Goal: Transaction & Acquisition: Purchase product/service

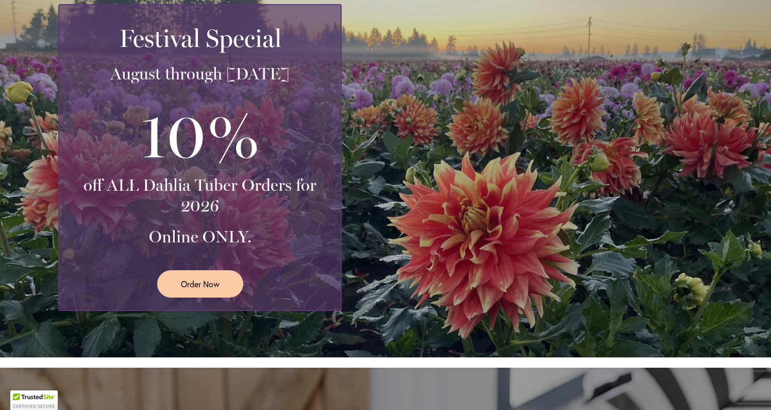
scroll to position [207, 0]
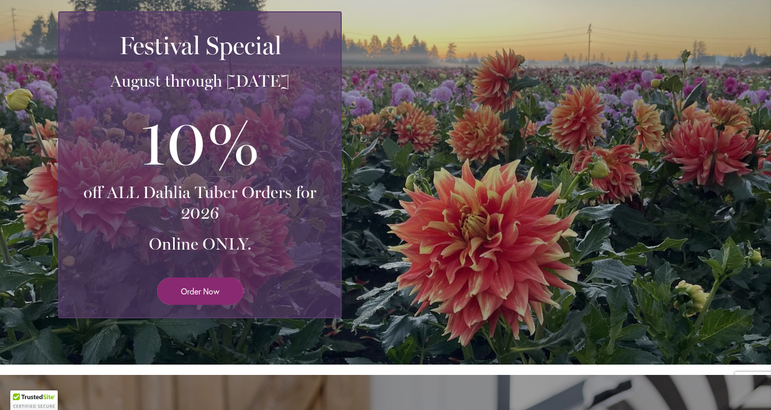
click at [220, 297] on link "Order Now" at bounding box center [200, 290] width 86 height 27
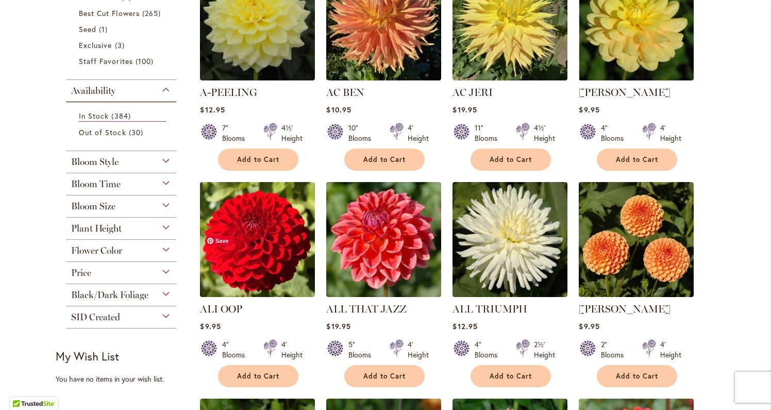
scroll to position [277, 0]
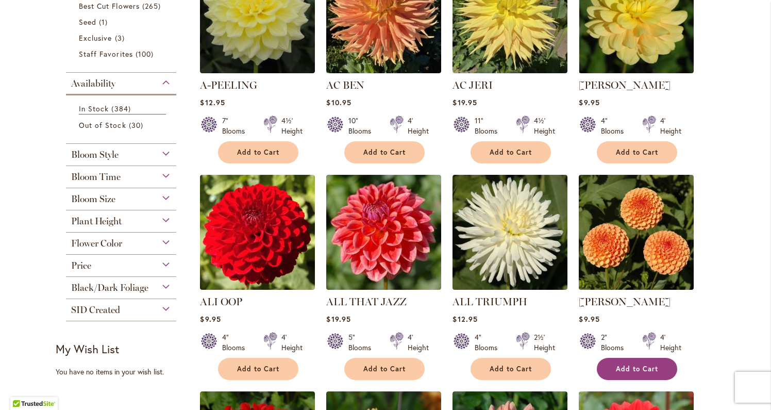
click at [634, 367] on span "Add to Cart" at bounding box center [637, 368] width 42 height 9
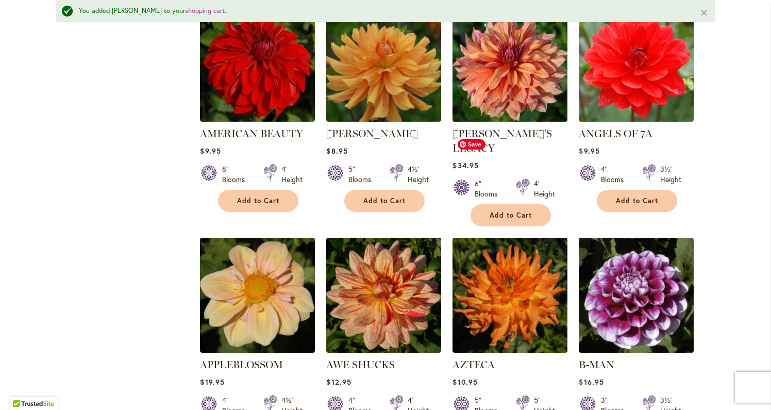
scroll to position [840, 0]
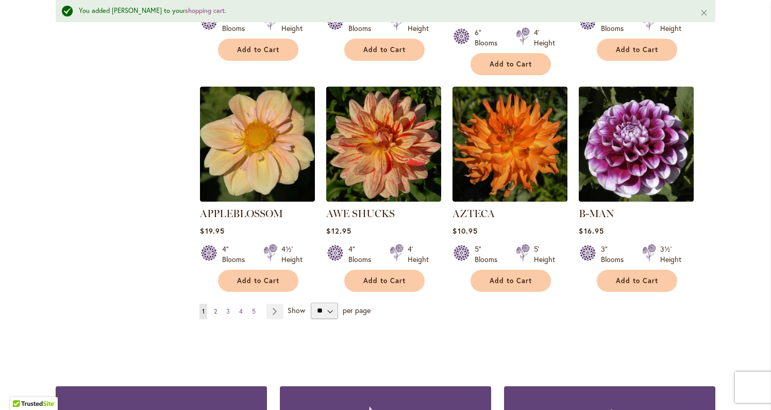
click at [216, 307] on span "2" at bounding box center [215, 311] width 3 height 8
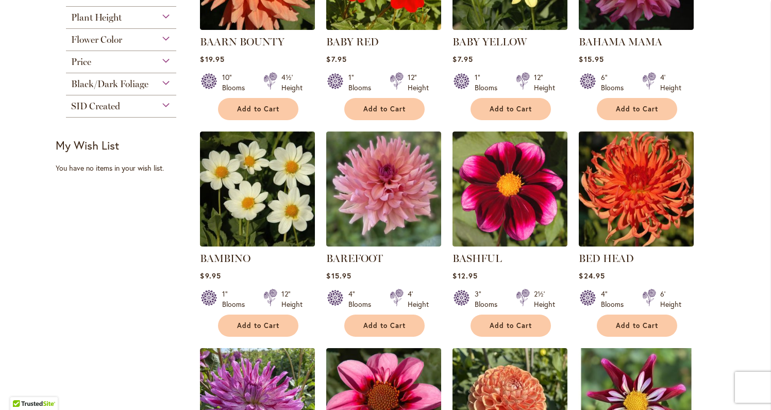
scroll to position [338, 0]
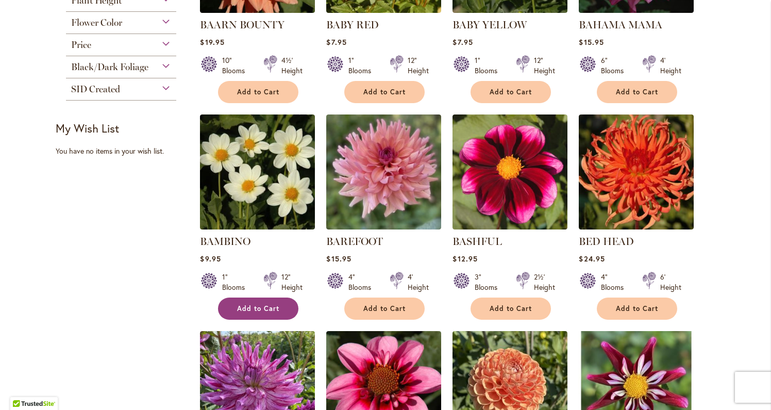
click at [263, 309] on span "Add to Cart" at bounding box center [258, 308] width 42 height 9
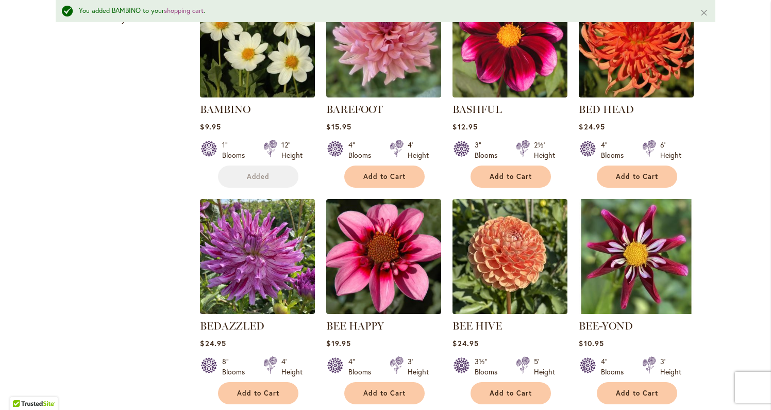
scroll to position [654, 0]
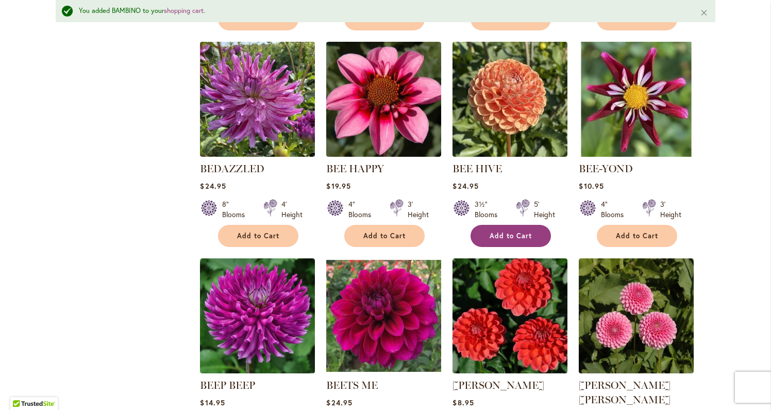
click at [520, 231] on span "Add to Cart" at bounding box center [511, 235] width 42 height 9
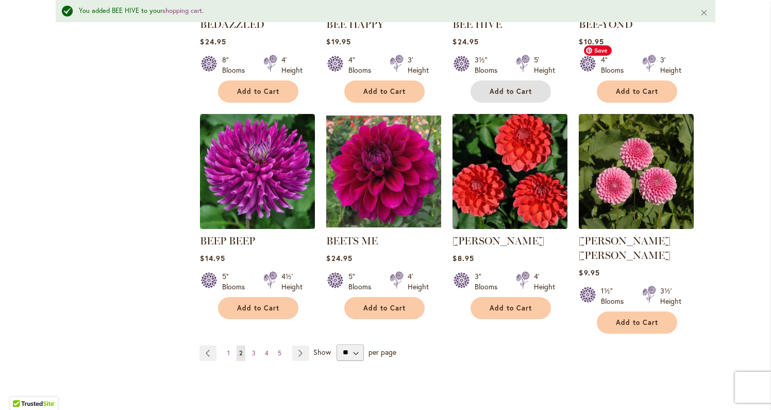
scroll to position [823, 0]
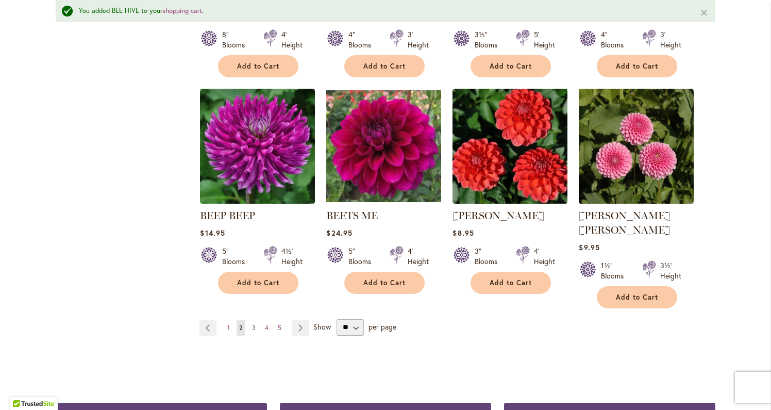
click at [255, 324] on span "3" at bounding box center [254, 328] width 4 height 8
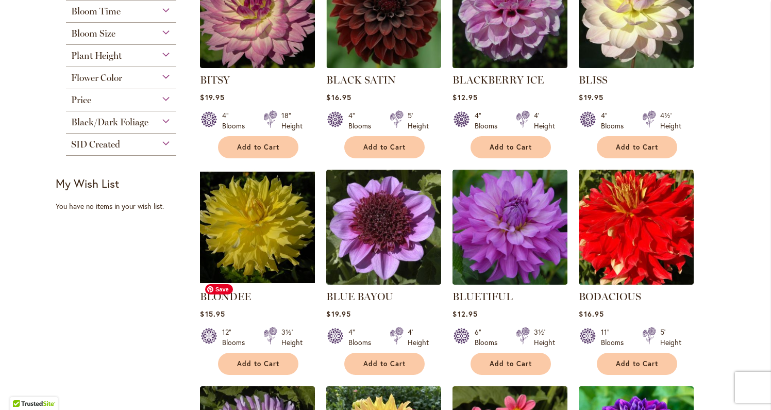
scroll to position [281, 0]
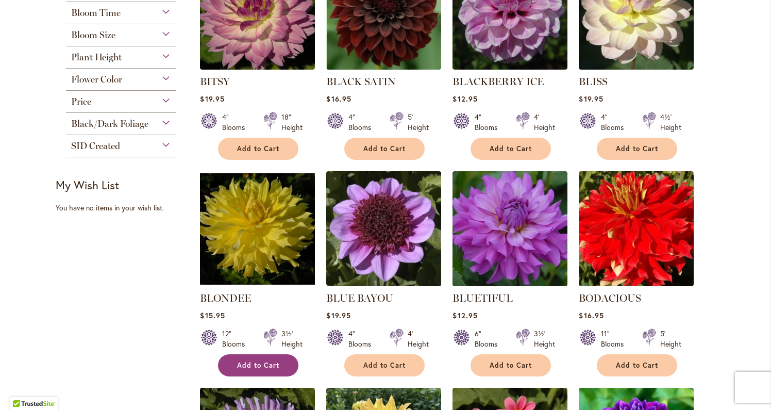
click at [259, 369] on button "Add to Cart" at bounding box center [258, 365] width 80 height 22
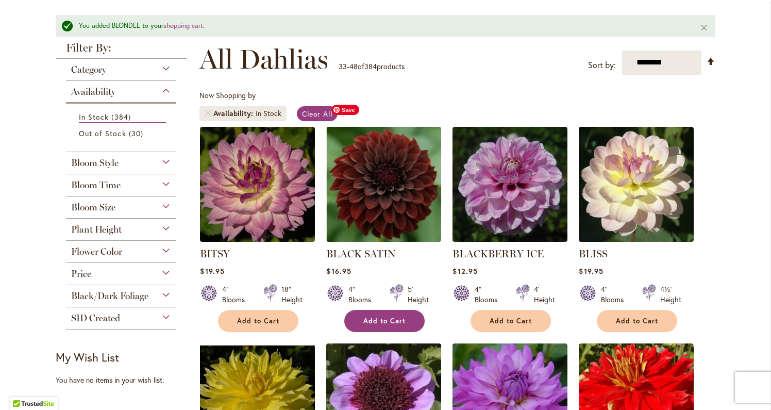
scroll to position [163, 0]
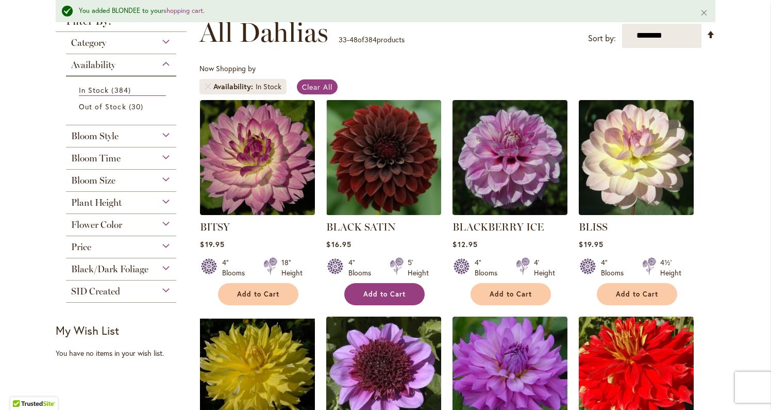
click at [373, 283] on button "Add to Cart" at bounding box center [384, 294] width 80 height 22
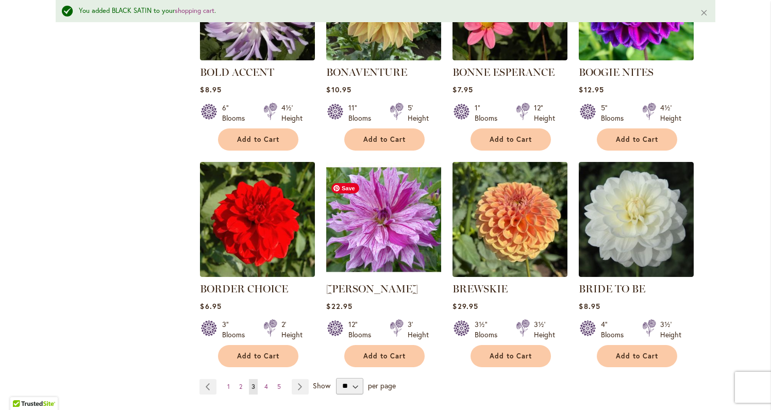
scroll to position [789, 0]
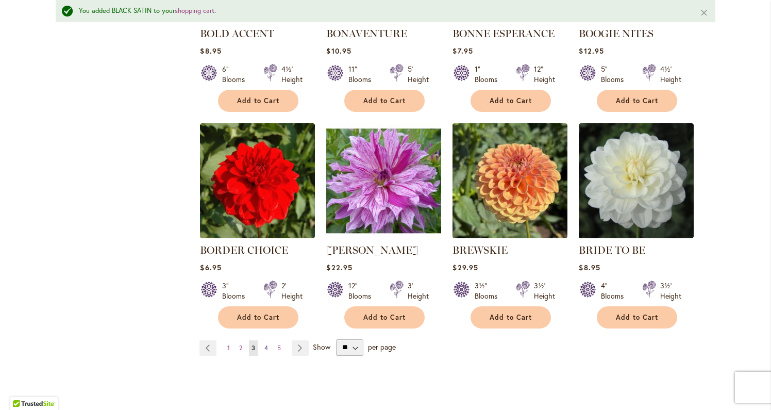
click at [266, 346] on span "4" at bounding box center [266, 348] width 4 height 8
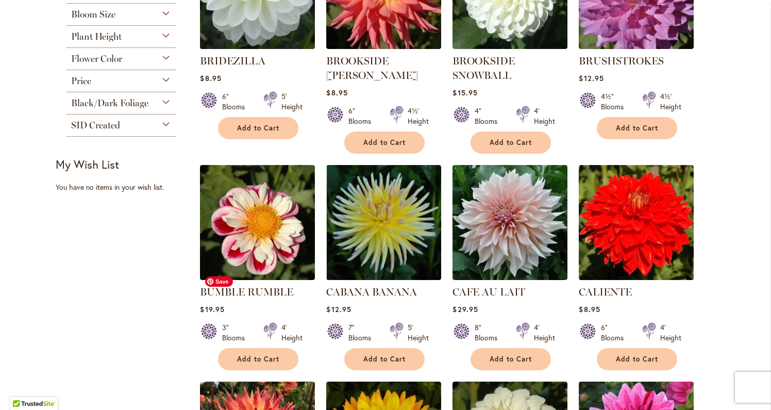
scroll to position [325, 0]
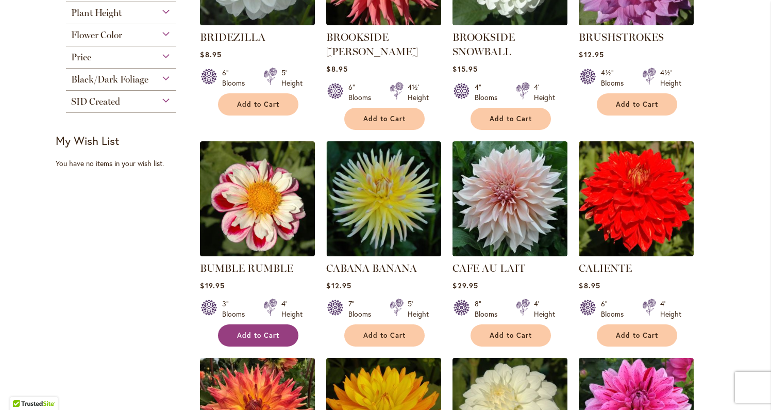
click at [268, 336] on span "Add to Cart" at bounding box center [258, 335] width 42 height 9
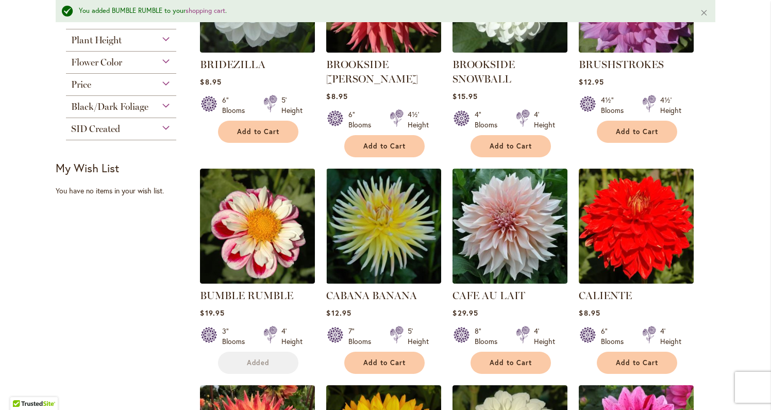
scroll to position [352, 0]
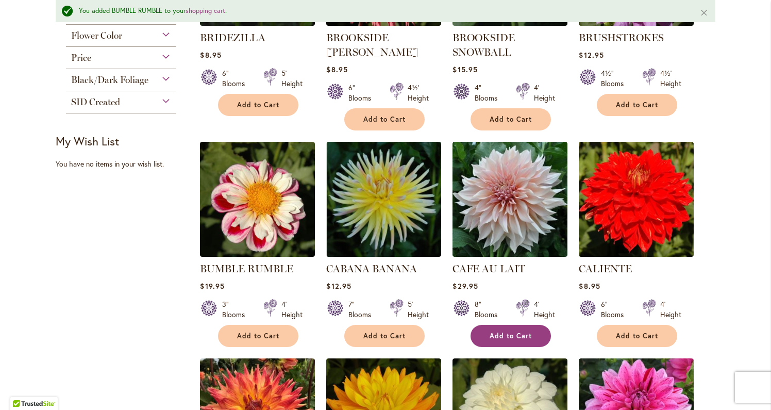
click at [517, 331] on span "Add to Cart" at bounding box center [511, 335] width 42 height 9
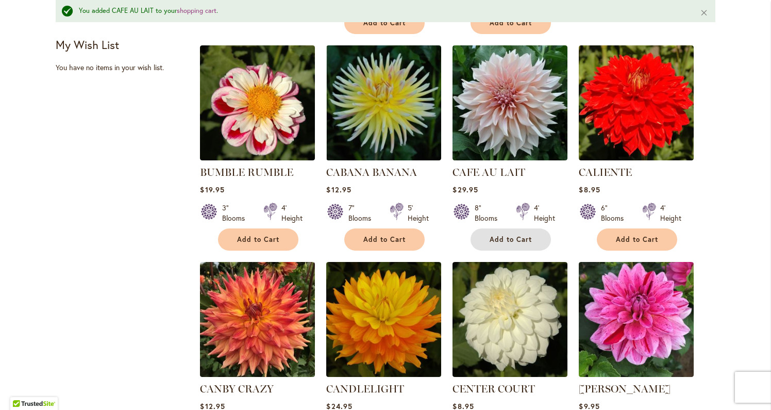
scroll to position [433, 0]
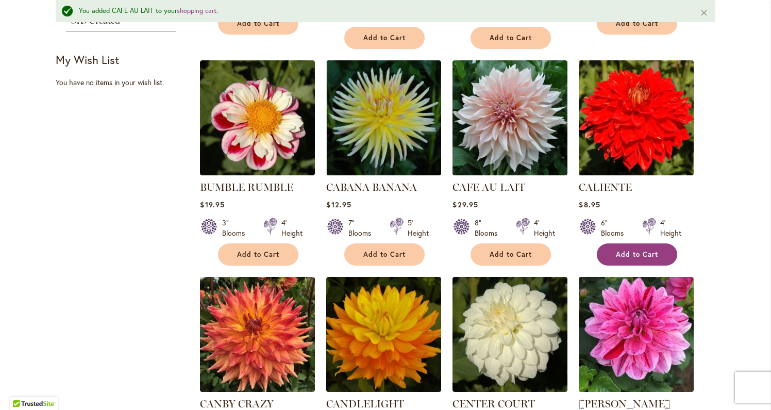
click at [651, 258] on button "Add to Cart" at bounding box center [637, 254] width 80 height 22
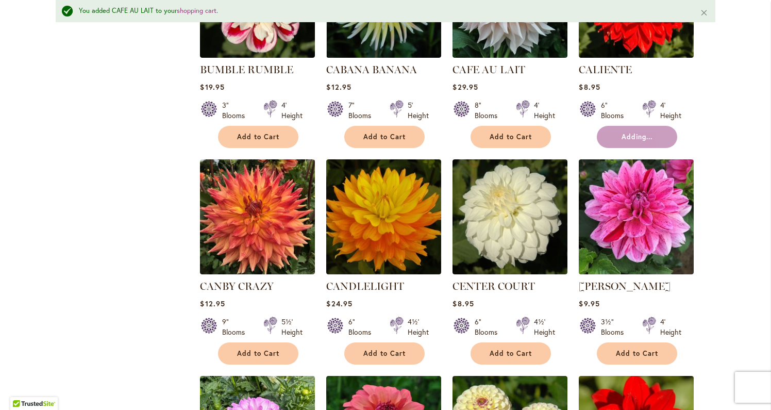
scroll to position [577, 0]
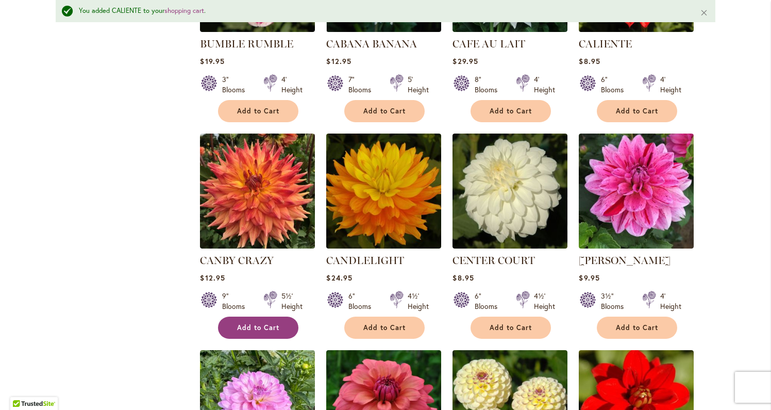
click at [283, 330] on button "Add to Cart" at bounding box center [258, 327] width 80 height 22
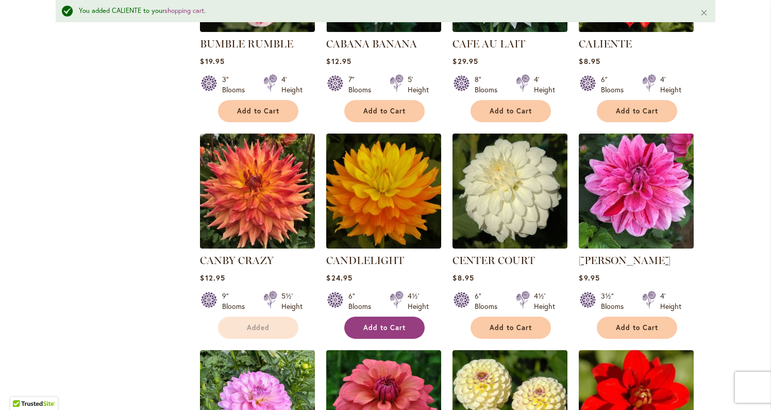
click at [393, 320] on button "Add to Cart" at bounding box center [384, 327] width 80 height 22
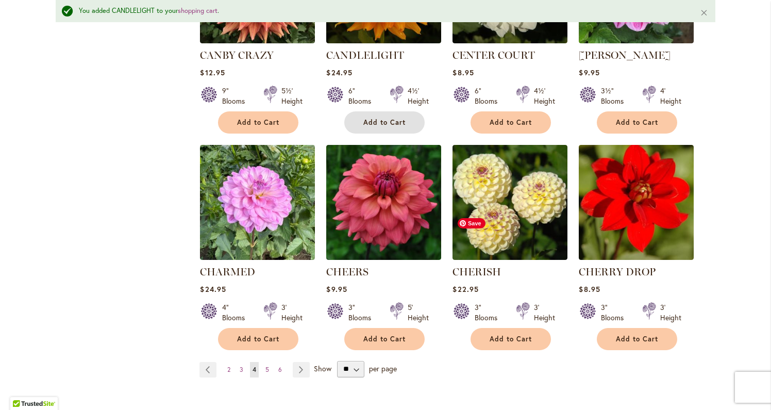
scroll to position [788, 0]
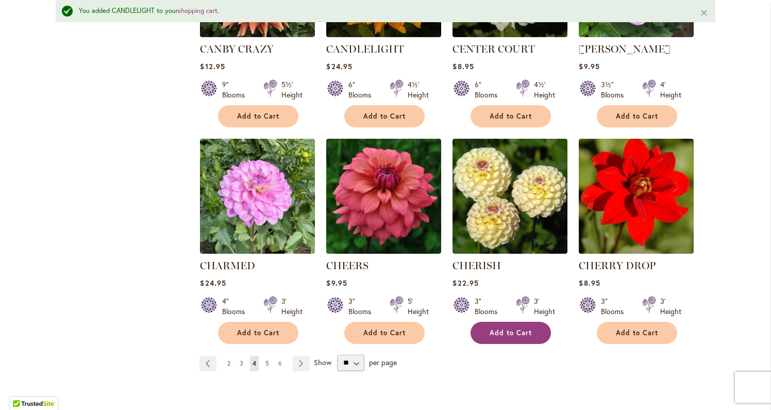
click at [514, 336] on button "Add to Cart" at bounding box center [510, 333] width 80 height 22
click at [298, 360] on link "Page Next" at bounding box center [301, 363] width 17 height 15
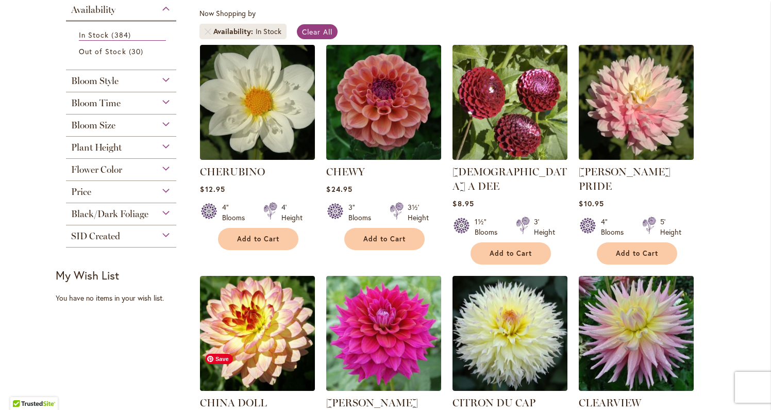
scroll to position [251, 0]
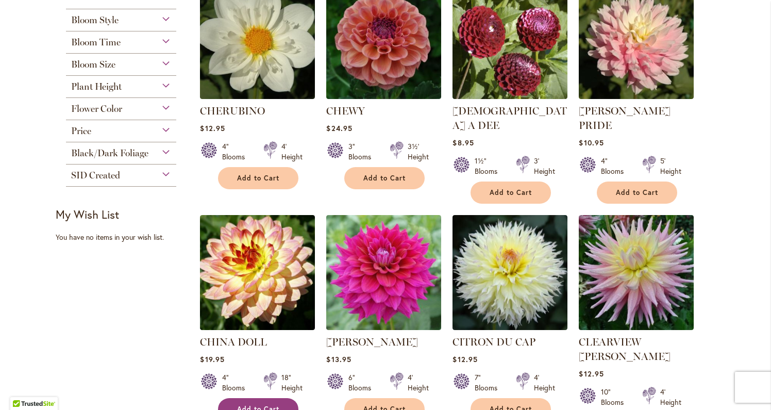
click at [268, 404] on span "Add to Cart" at bounding box center [258, 408] width 42 height 9
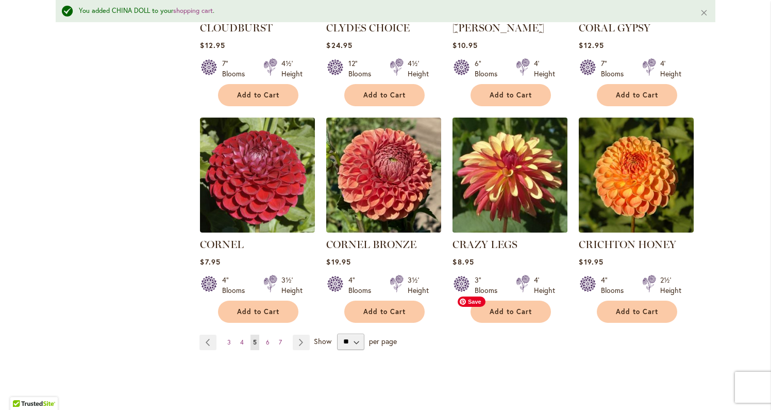
scroll to position [833, 0]
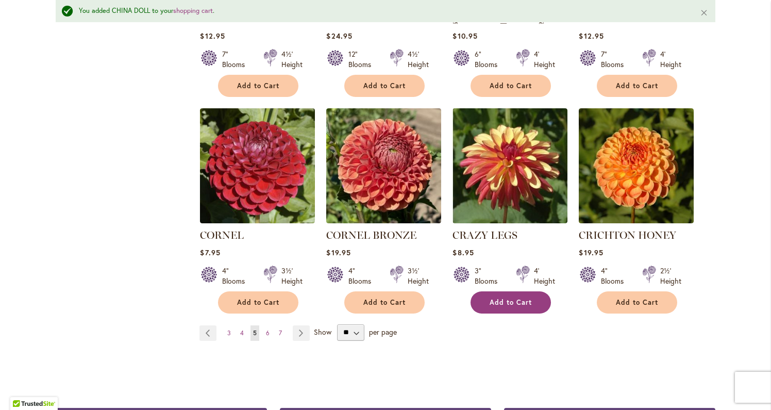
click at [510, 298] on span "Add to Cart" at bounding box center [511, 302] width 42 height 9
click at [301, 325] on link "Page Next" at bounding box center [301, 332] width 17 height 15
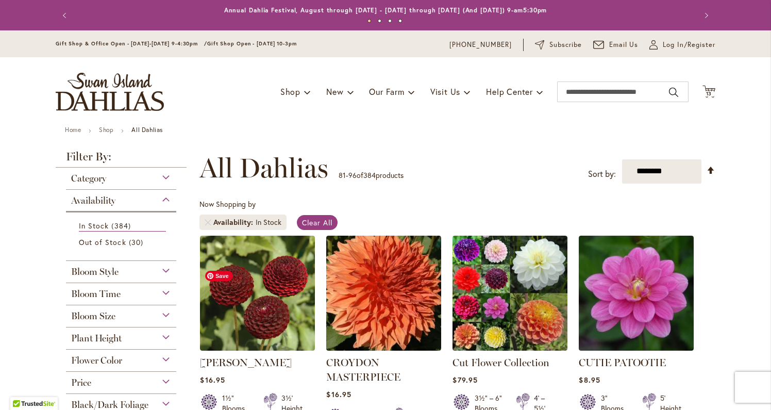
scroll to position [207, 0]
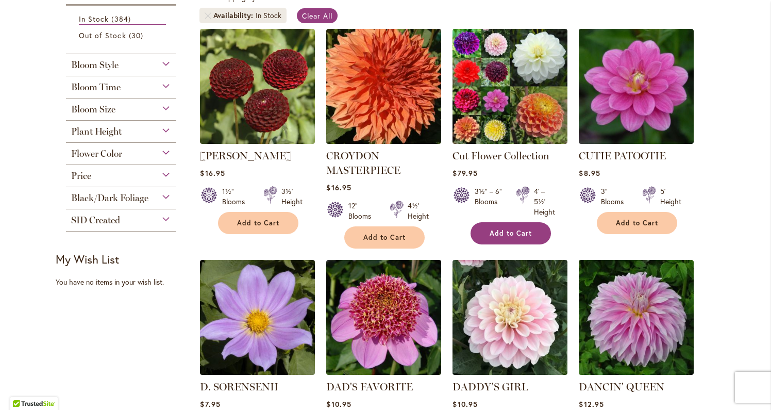
click at [503, 232] on span "Add to Cart" at bounding box center [511, 233] width 42 height 9
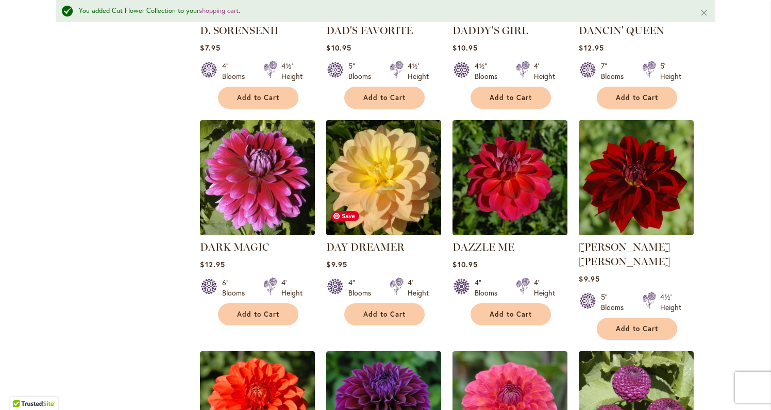
scroll to position [602, 0]
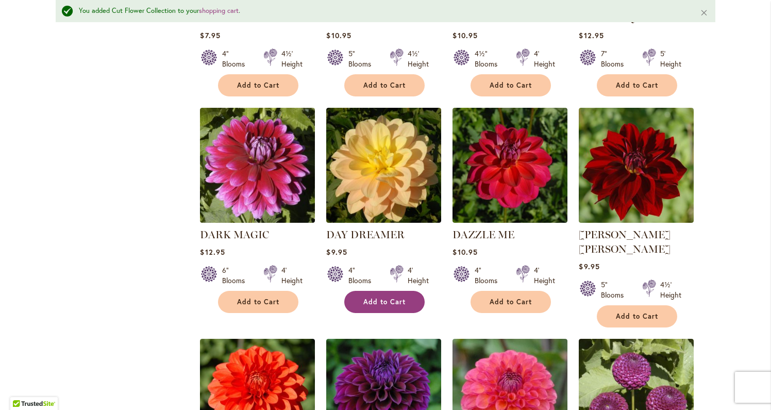
click at [403, 298] on span "Add to Cart" at bounding box center [384, 301] width 42 height 9
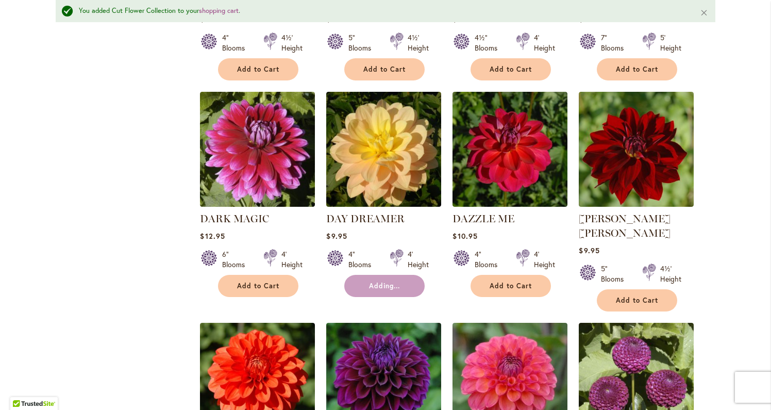
scroll to position [622, 0]
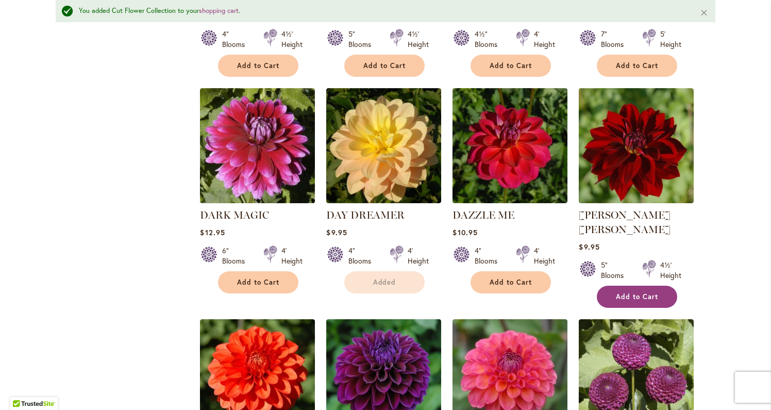
click at [628, 292] on span "Add to Cart" at bounding box center [637, 296] width 42 height 9
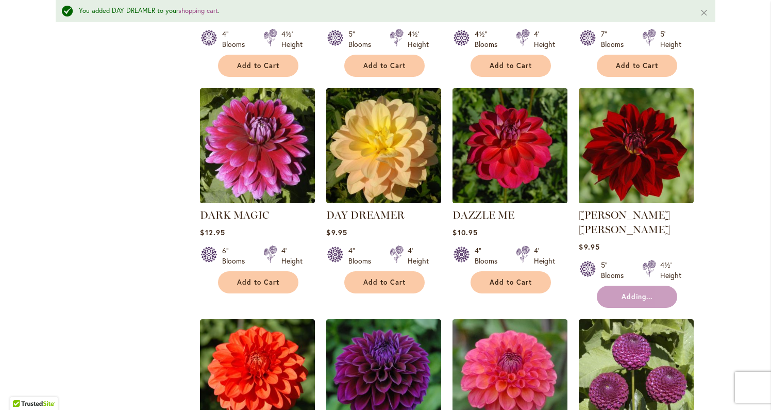
scroll to position [879, 0]
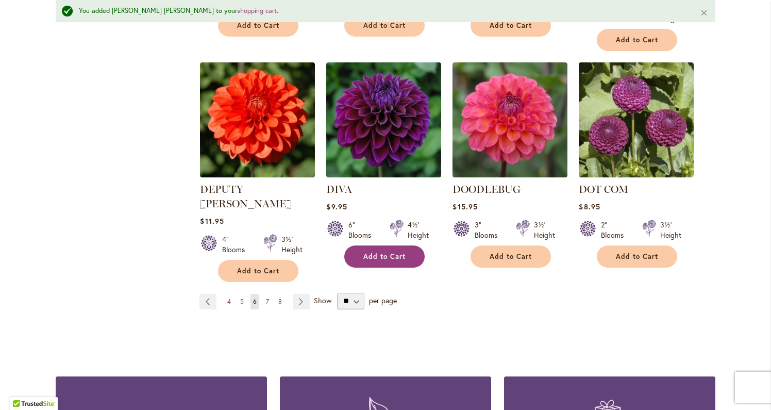
click at [372, 245] on button "Add to Cart" at bounding box center [384, 256] width 80 height 22
click at [296, 294] on link "Page Next" at bounding box center [301, 301] width 17 height 15
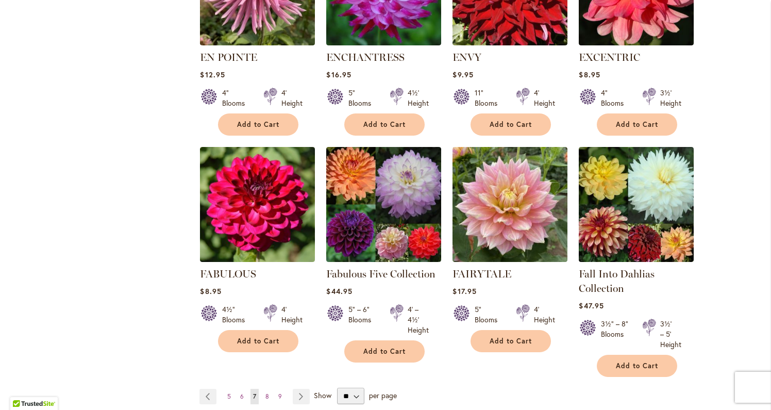
scroll to position [775, 0]
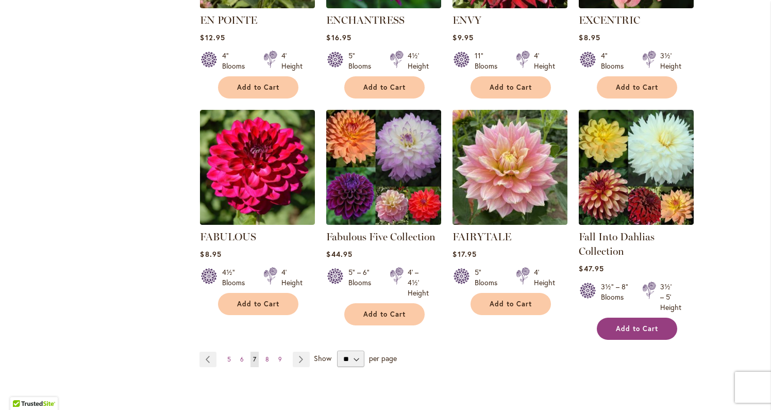
click at [656, 327] on span "Add to Cart" at bounding box center [637, 328] width 42 height 9
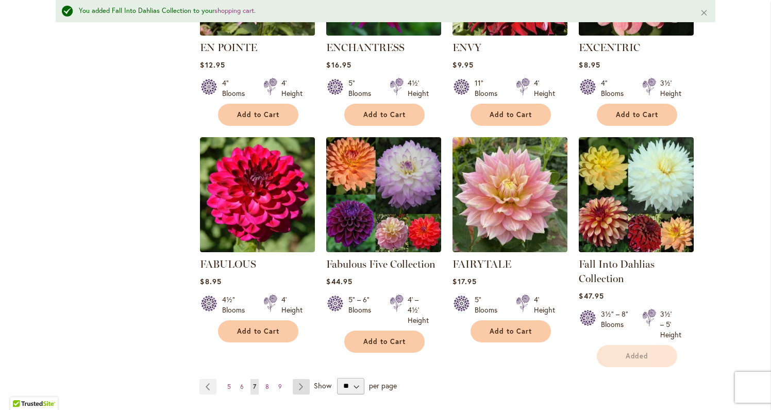
scroll to position [802, 0]
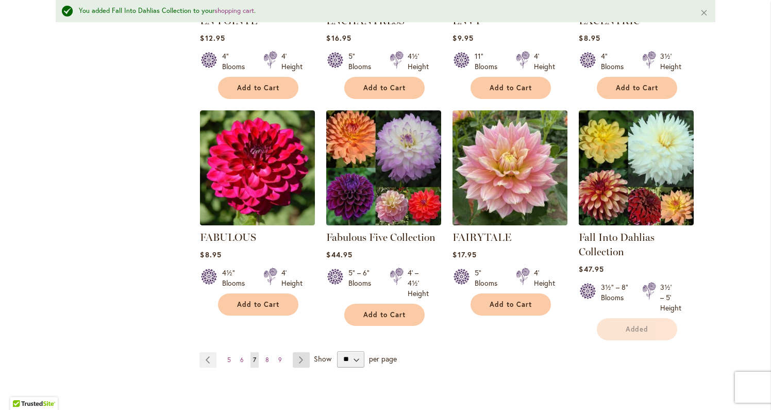
click at [303, 361] on link "Page Next" at bounding box center [301, 359] width 17 height 15
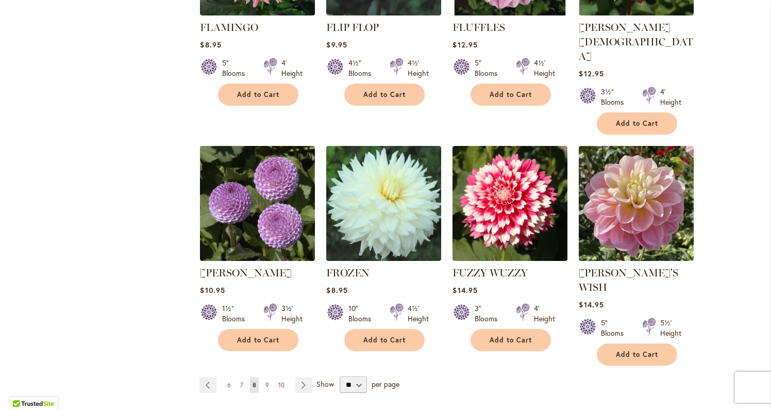
scroll to position [793, 0]
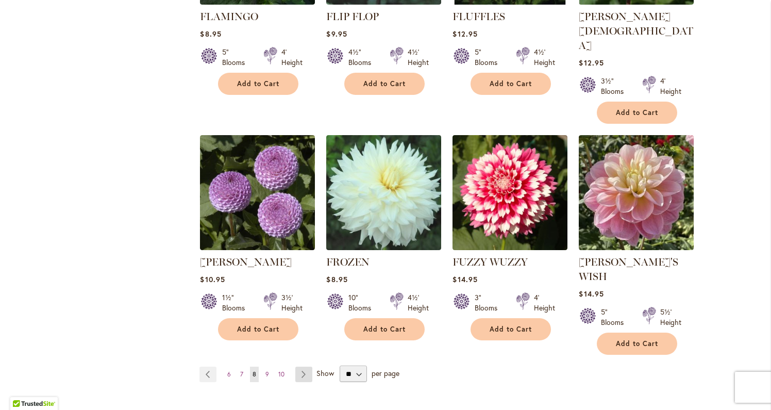
click at [305, 366] on link "Page Next" at bounding box center [303, 373] width 17 height 15
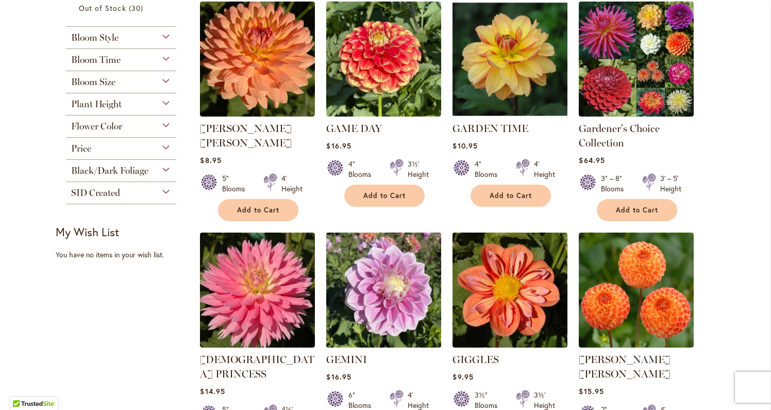
scroll to position [161, 0]
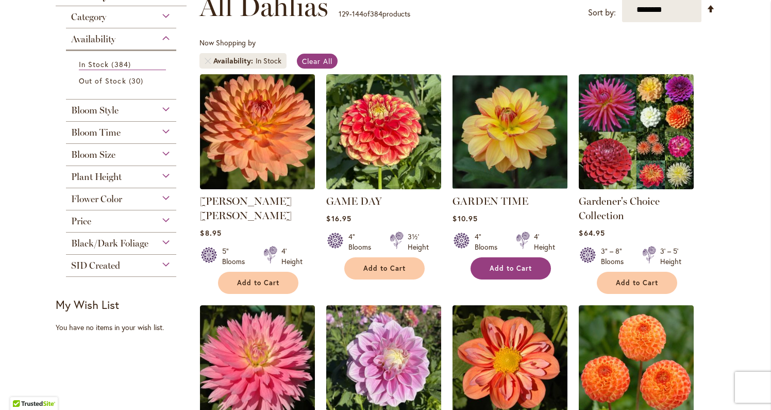
click at [502, 270] on span "Add to Cart" at bounding box center [511, 268] width 42 height 9
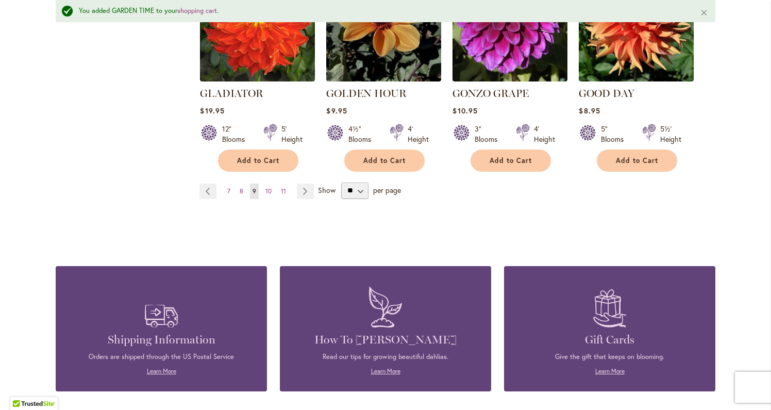
scroll to position [1021, 0]
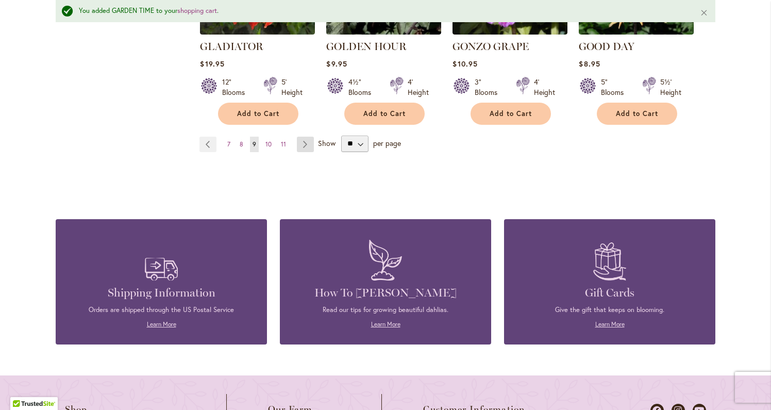
click at [305, 137] on link "Page Next" at bounding box center [305, 144] width 17 height 15
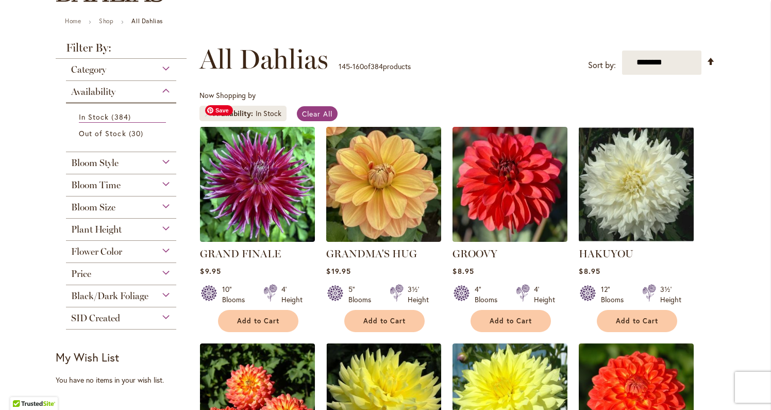
scroll to position [247, 0]
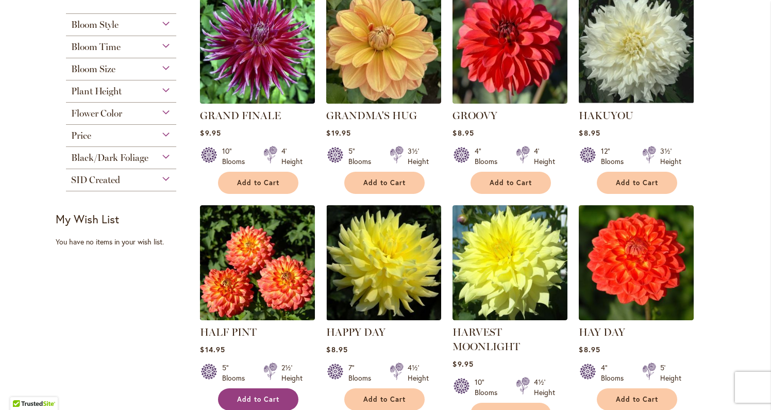
click at [252, 397] on span "Add to Cart" at bounding box center [258, 399] width 42 height 9
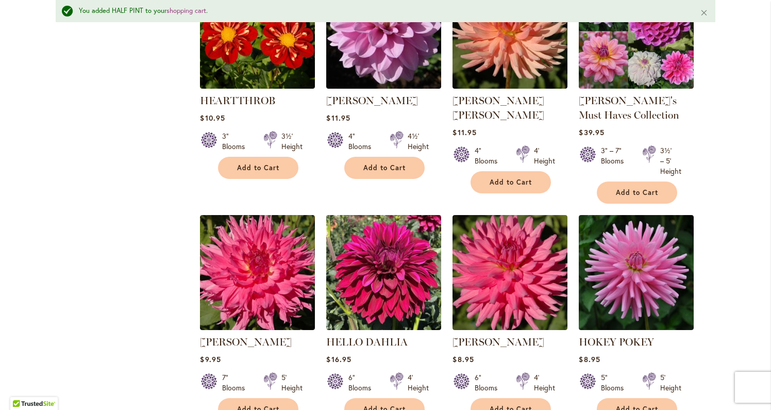
scroll to position [873, 0]
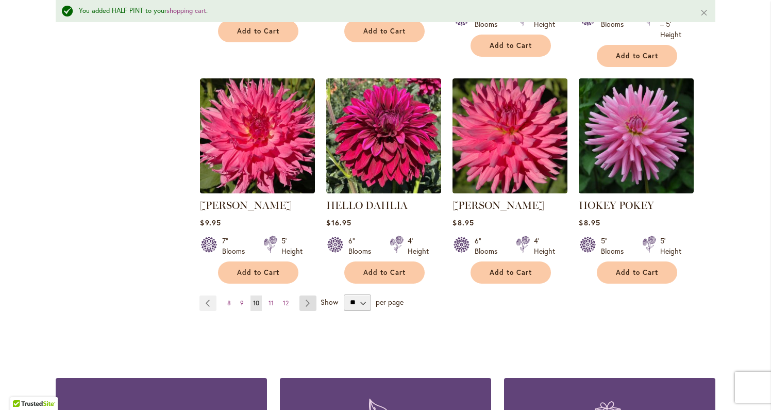
click at [312, 302] on link "Page Next" at bounding box center [307, 302] width 17 height 15
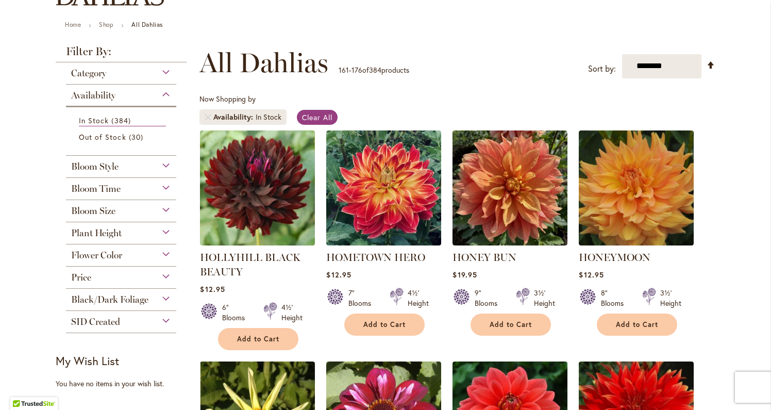
scroll to position [106, 0]
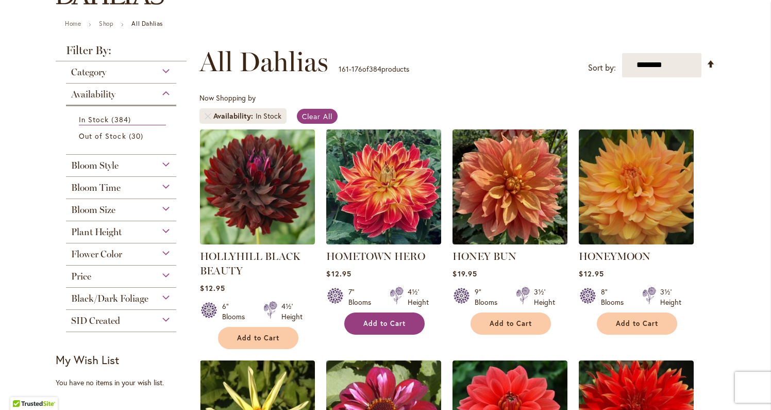
click at [373, 332] on button "Add to Cart" at bounding box center [384, 323] width 80 height 22
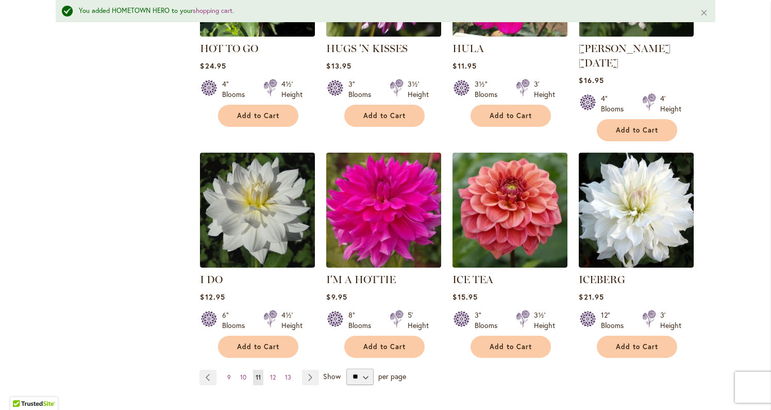
scroll to position [854, 0]
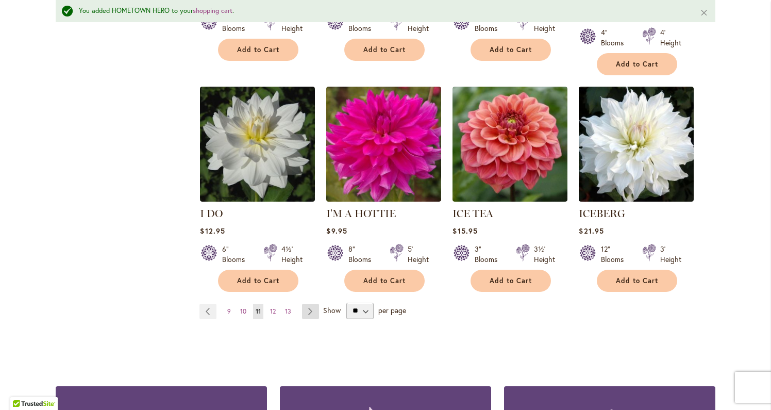
click at [314, 303] on link "Page Next" at bounding box center [310, 310] width 17 height 15
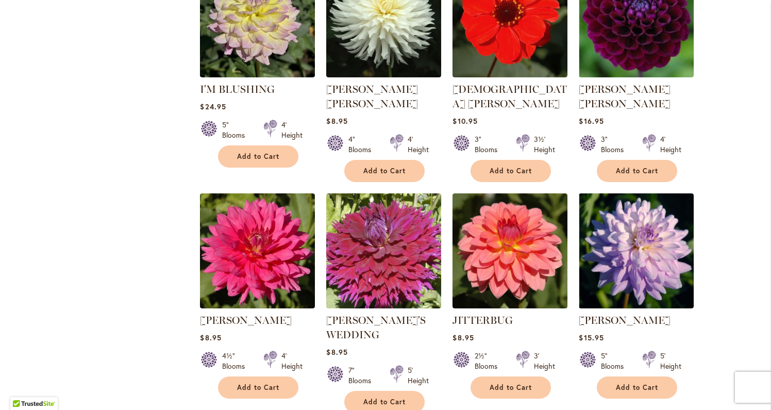
scroll to position [792, 0]
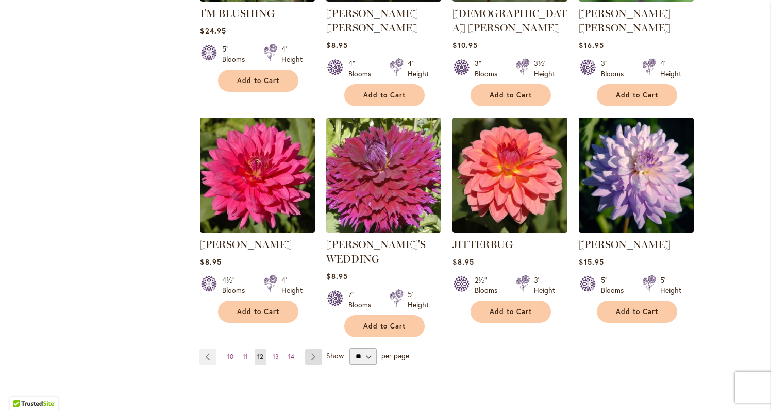
click at [316, 349] on link "Page Next" at bounding box center [313, 356] width 17 height 15
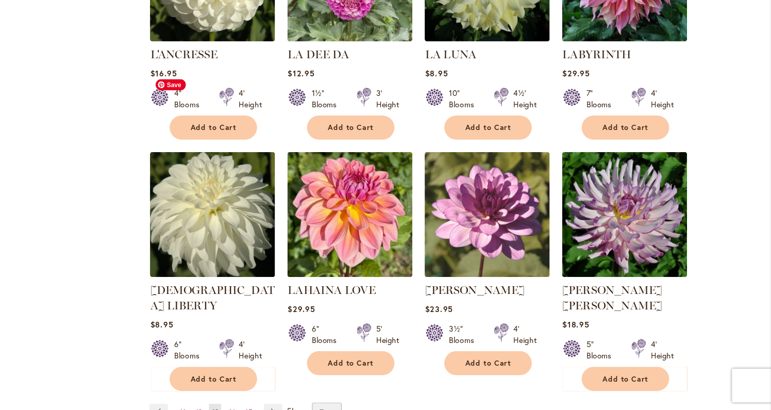
scroll to position [784, 0]
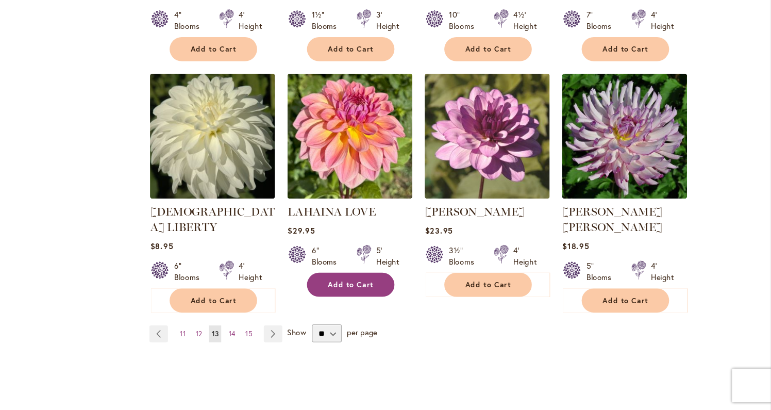
click at [363, 298] on button "Add to Cart" at bounding box center [384, 294] width 80 height 22
click at [313, 332] on link "Page Next" at bounding box center [313, 339] width 17 height 15
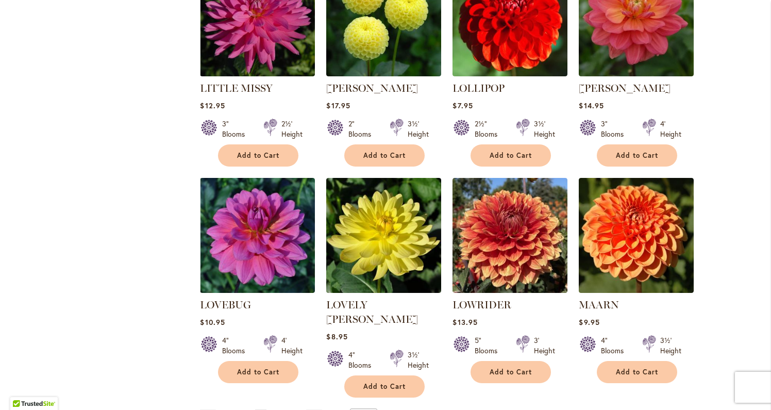
scroll to position [736, 0]
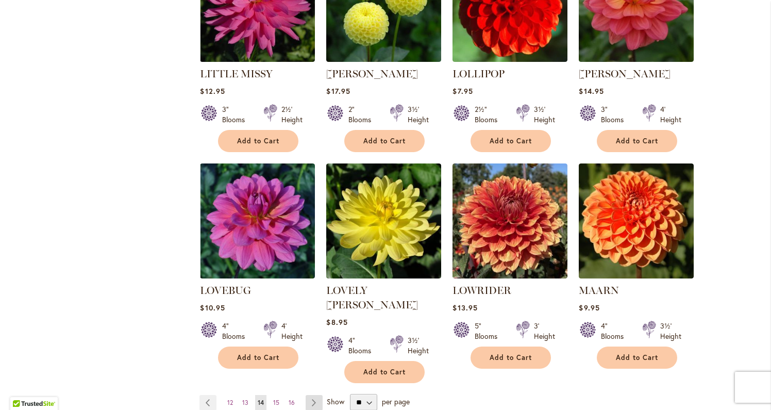
click at [311, 395] on link "Page Next" at bounding box center [314, 402] width 17 height 15
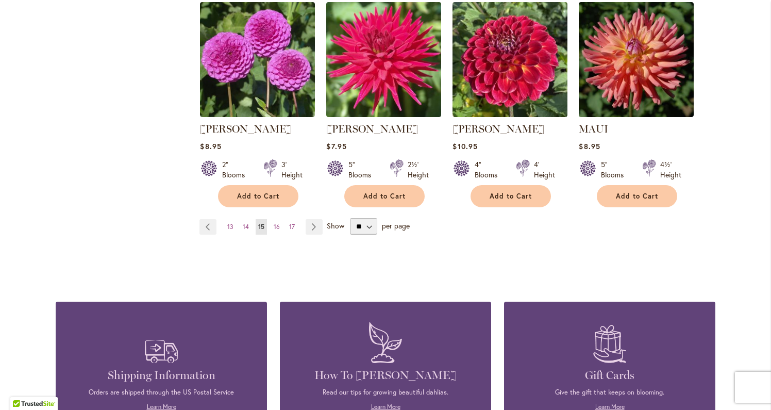
scroll to position [896, 0]
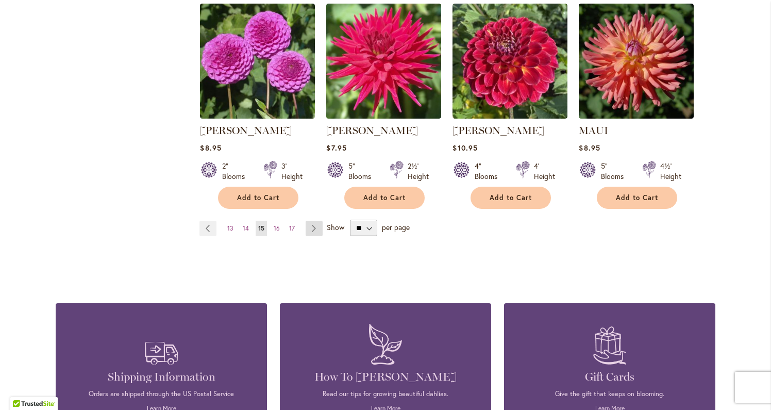
click at [316, 228] on link "Page Next" at bounding box center [314, 228] width 17 height 15
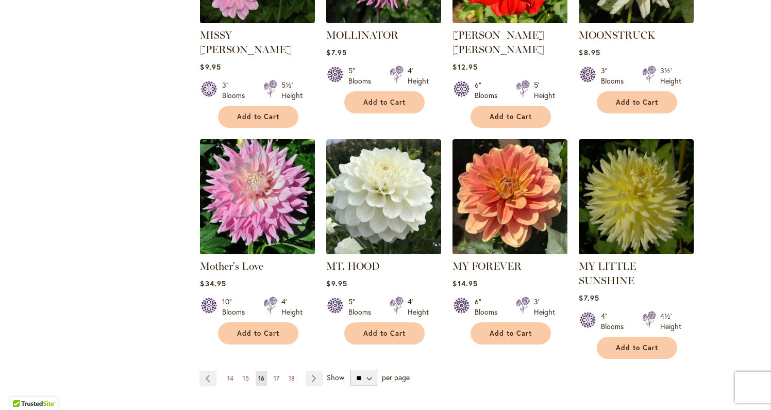
scroll to position [711, 0]
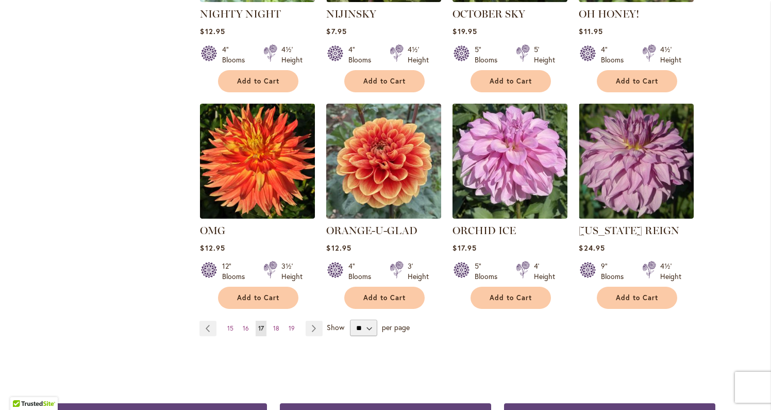
scroll to position [840, 0]
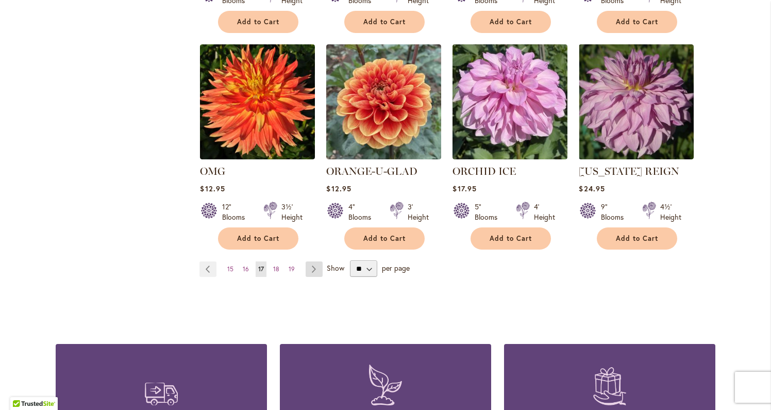
click at [317, 267] on link "Page Next" at bounding box center [314, 268] width 17 height 15
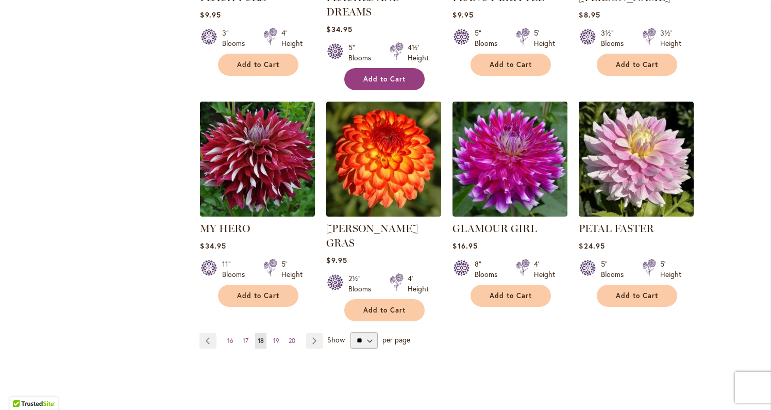
scroll to position [829, 0]
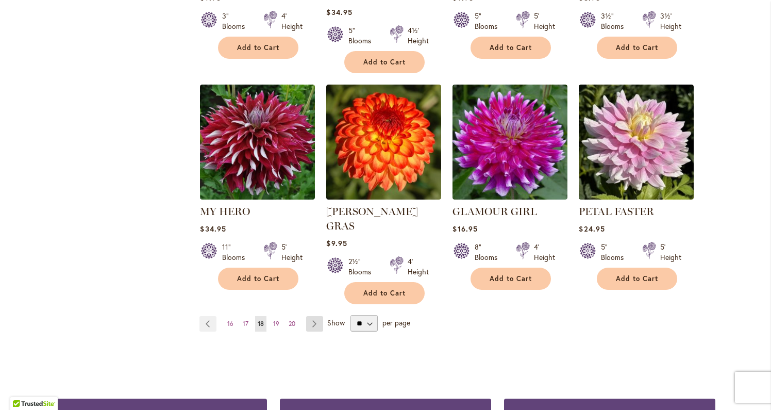
click at [320, 316] on link "Page Next" at bounding box center [314, 323] width 17 height 15
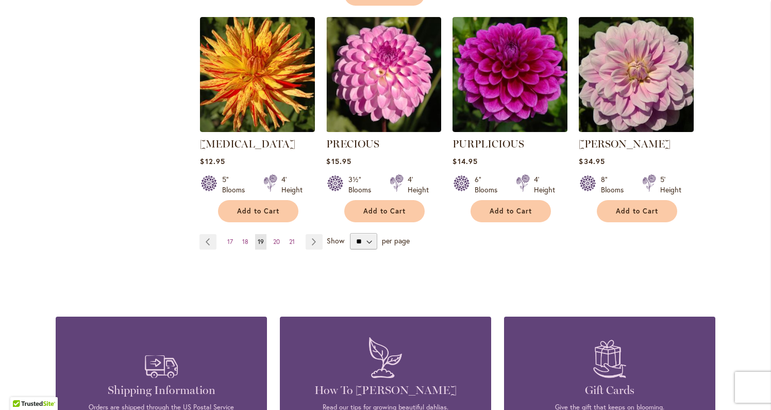
scroll to position [794, 0]
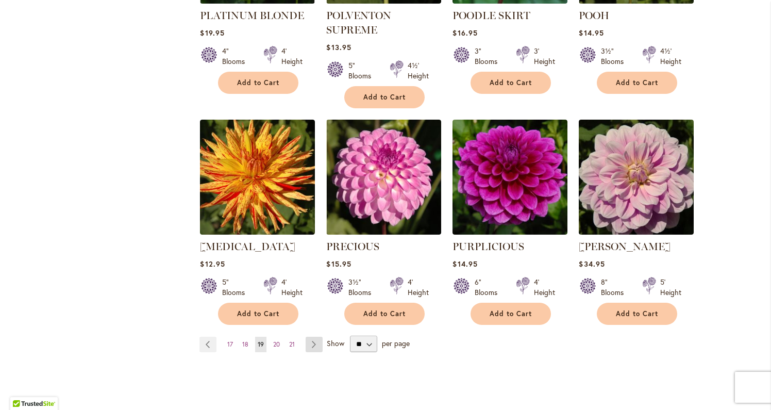
click at [317, 336] on link "Page Next" at bounding box center [314, 343] width 17 height 15
